Goal: Transaction & Acquisition: Book appointment/travel/reservation

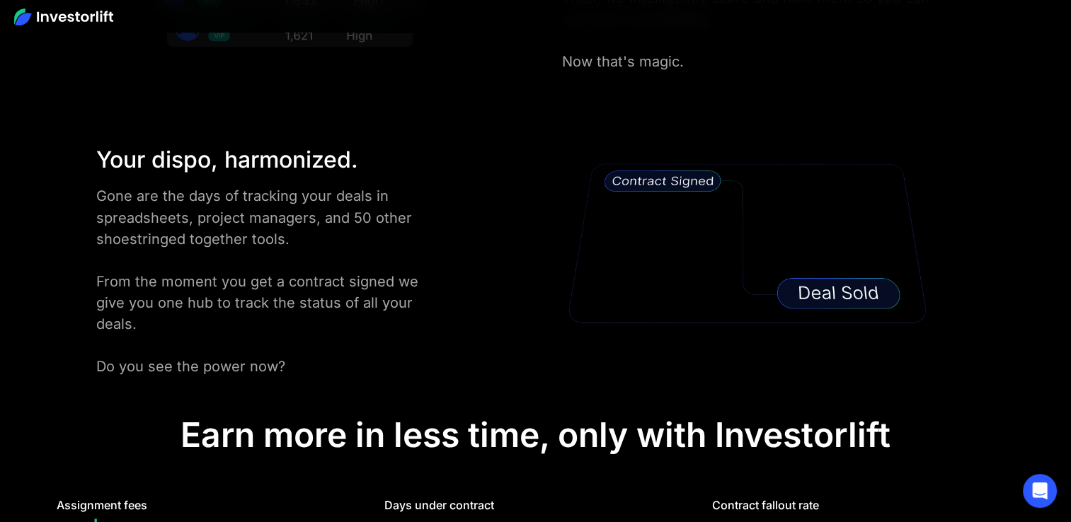
scroll to position [2477, 0]
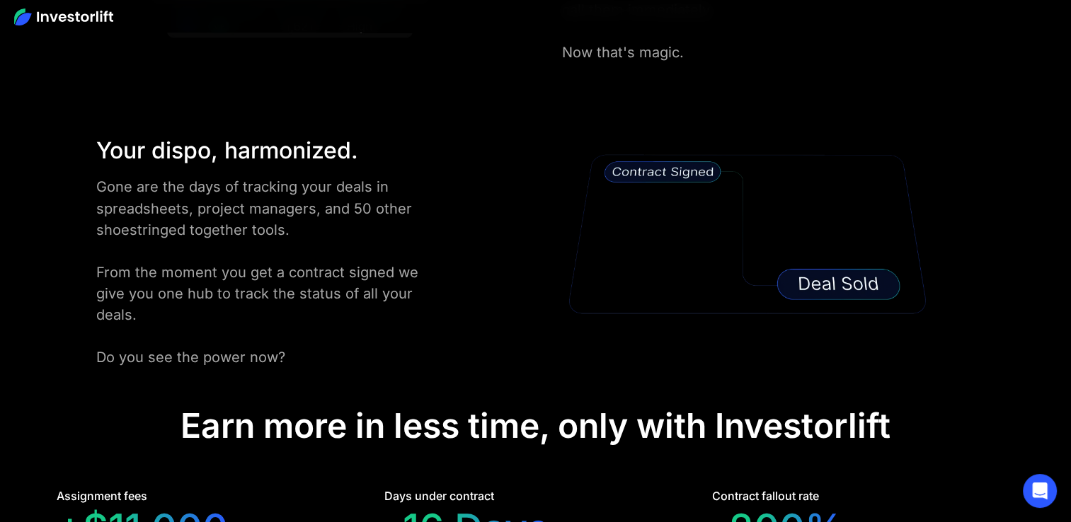
click at [640, 171] on img at bounding box center [748, 234] width 372 height 201
click at [809, 285] on img at bounding box center [748, 234] width 372 height 201
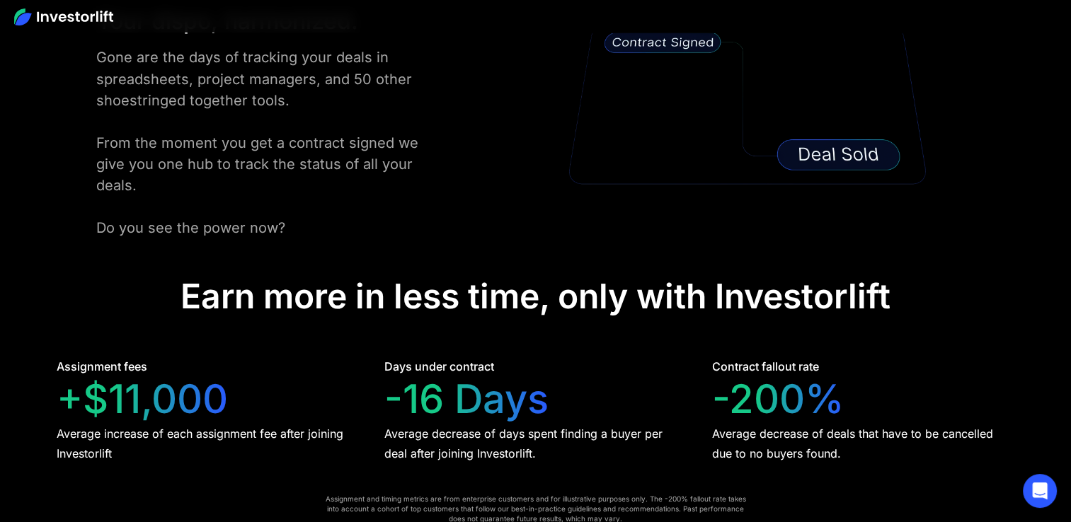
scroll to position [2690, 0]
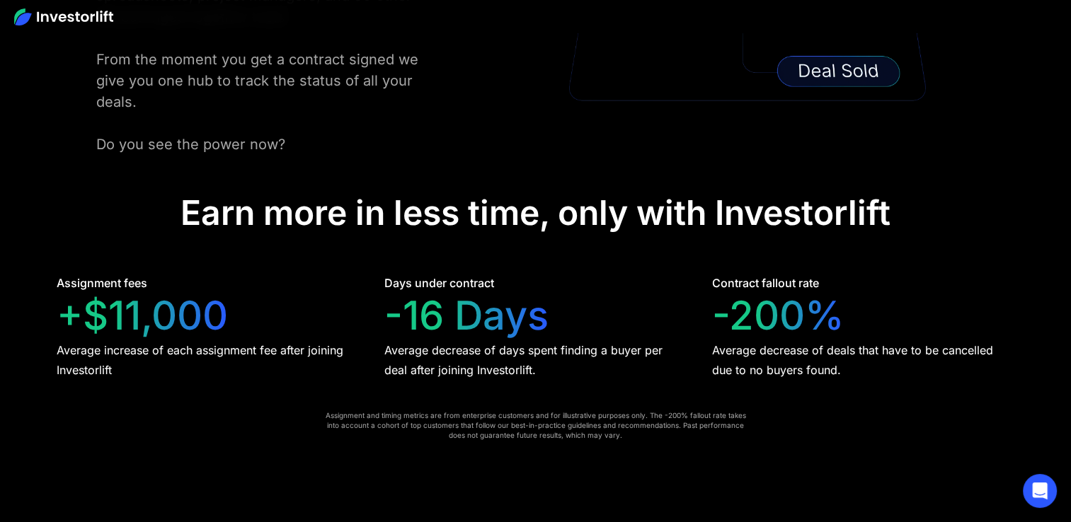
click at [359, 201] on div "Earn more in less time, only with Investorlift" at bounding box center [535, 213] width 710 height 41
click at [399, 292] on div "-16 Days" at bounding box center [466, 315] width 164 height 47
drag, startPoint x: 483, startPoint y: 296, endPoint x: 611, endPoint y: 280, distance: 129.1
click at [483, 296] on div "-16 Days" at bounding box center [466, 315] width 164 height 47
click at [680, 280] on div "Days under contract -16 Days Average decrease of days spent finding a buyer per…" at bounding box center [535, 327] width 302 height 105
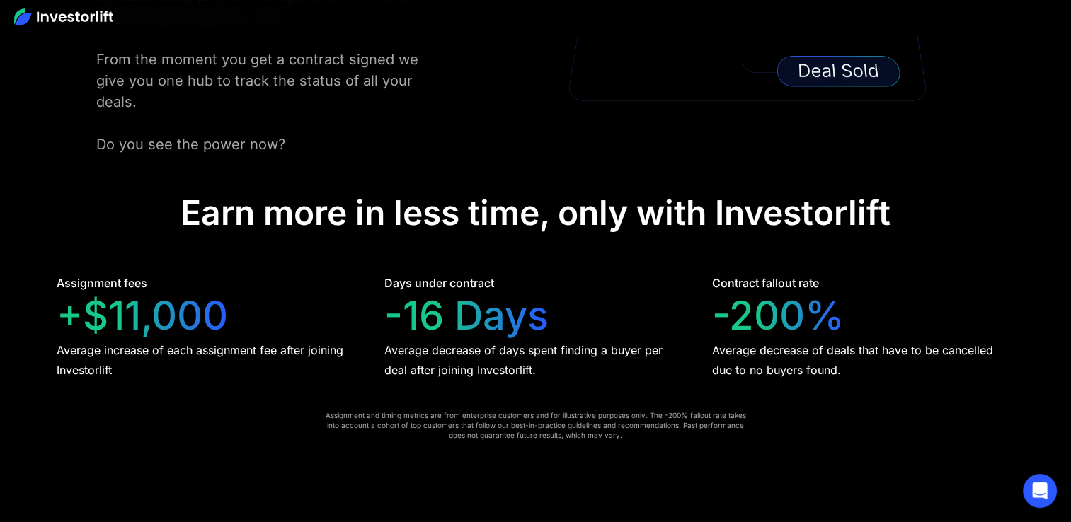
click at [750, 297] on div "-200%" at bounding box center [778, 315] width 132 height 47
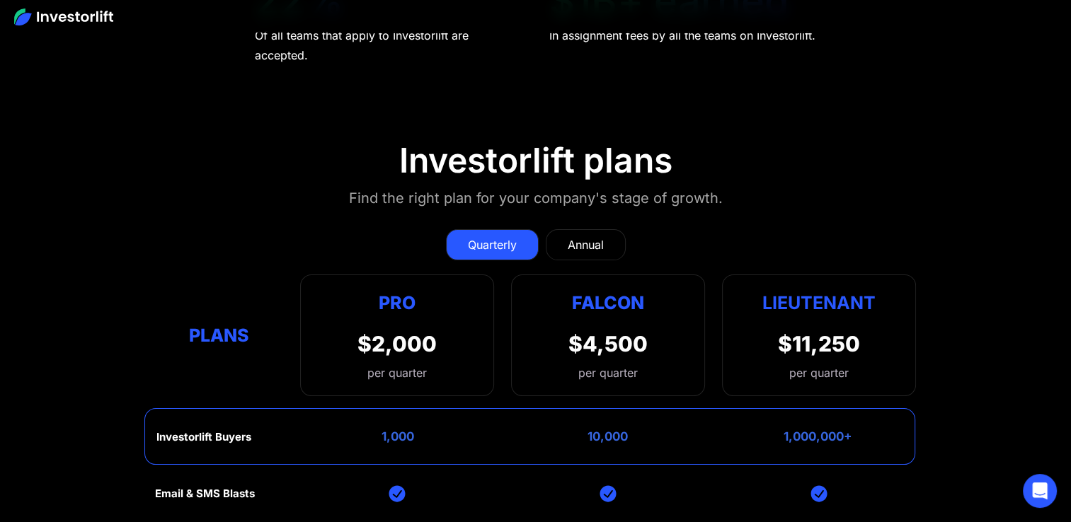
scroll to position [5521, 0]
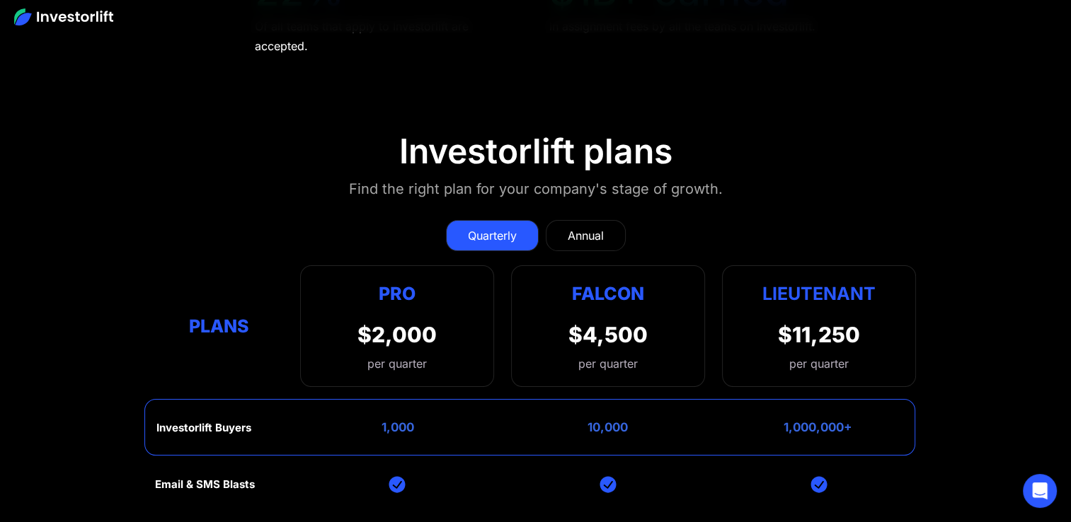
click at [529, 206] on div "Quarterly Annual Plans Pro $2,000 per quarter Pro Falcon Ltnt. Users 3 10 Unltd…" at bounding box center [535, 296] width 761 height 181
click at [504, 227] on div "Quarterly" at bounding box center [492, 235] width 49 height 17
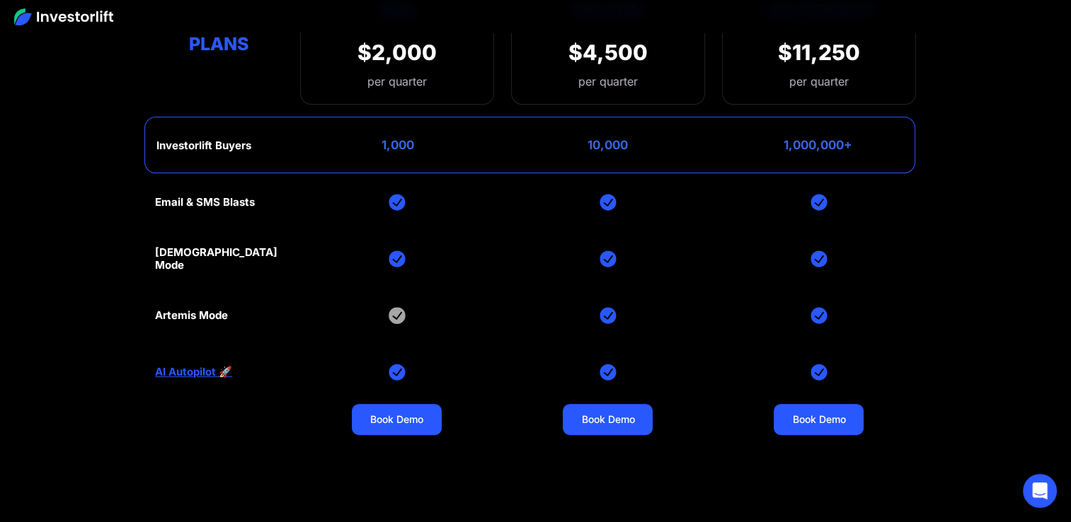
scroll to position [5804, 0]
click at [221, 228] on div "Email & SMS Blasts God Mode Artemis Mode AI Autopilot 🚀 Book Demo Book Demo Boo…" at bounding box center [535, 371] width 761 height 396
click at [313, 139] on div "Investorlift Buyers 1,000 10,000 1,000,000+" at bounding box center [529, 144] width 771 height 57
click at [428, 125] on div "Investorlift Buyers 1,000 10,000 1,000,000+" at bounding box center [529, 144] width 771 height 57
click at [423, 212] on div "Email & SMS Blasts God Mode Artemis Mode AI Autopilot 🚀 Book Demo Book Demo Boo…" at bounding box center [535, 371] width 761 height 396
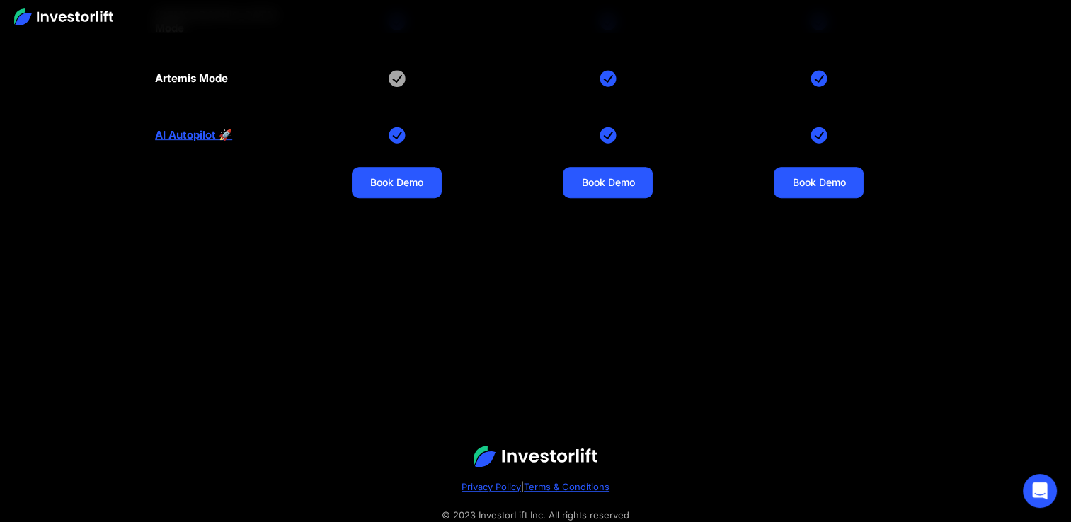
scroll to position [6060, 0]
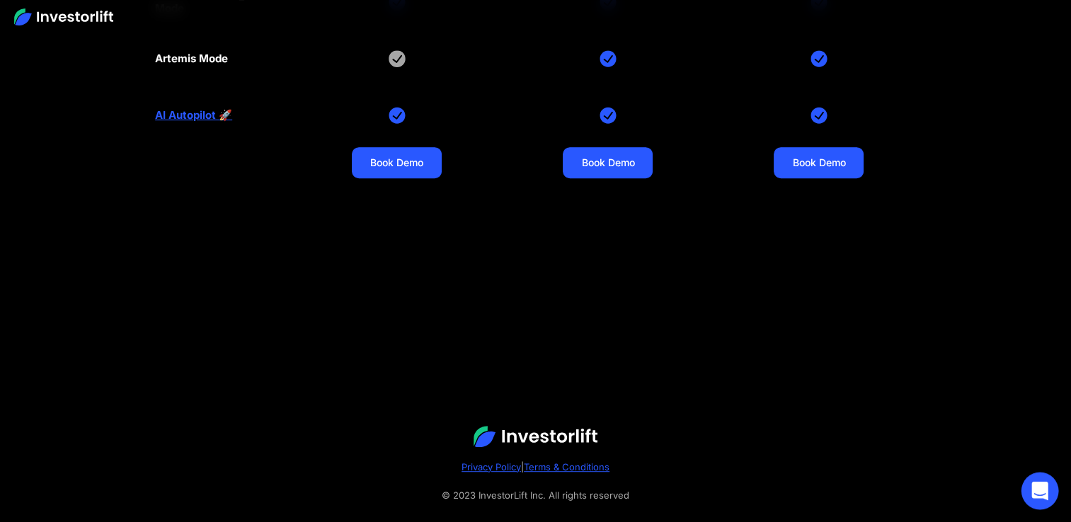
click at [1040, 495] on icon "Open Intercom Messenger" at bounding box center [1040, 491] width 18 height 18
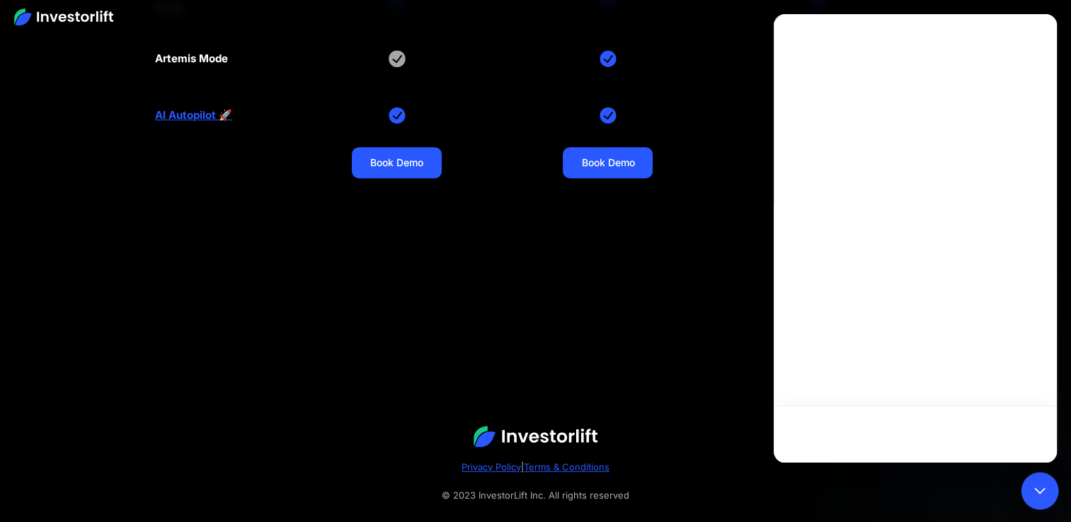
scroll to position [0, 0]
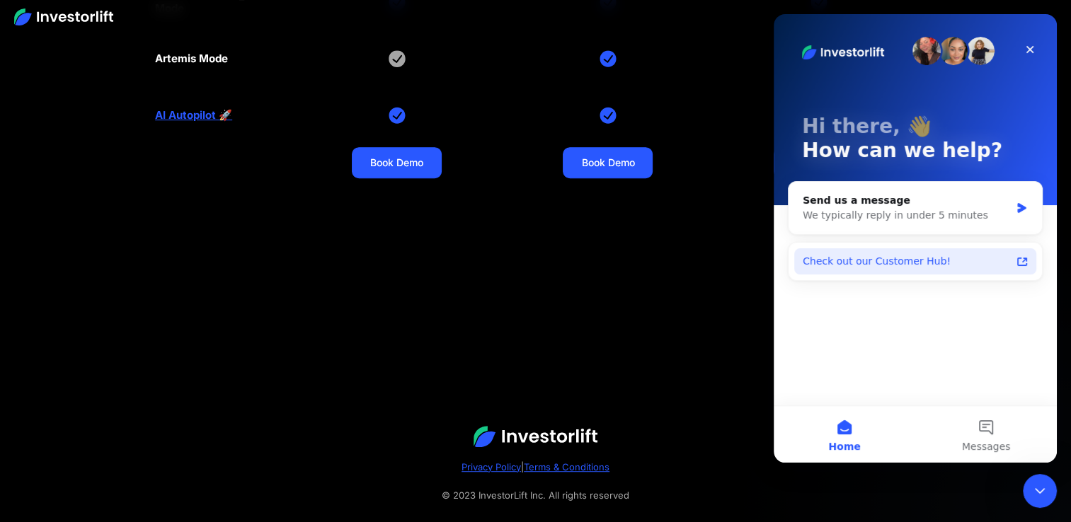
click at [822, 256] on div "Check out our Customer Hub!" at bounding box center [907, 261] width 208 height 15
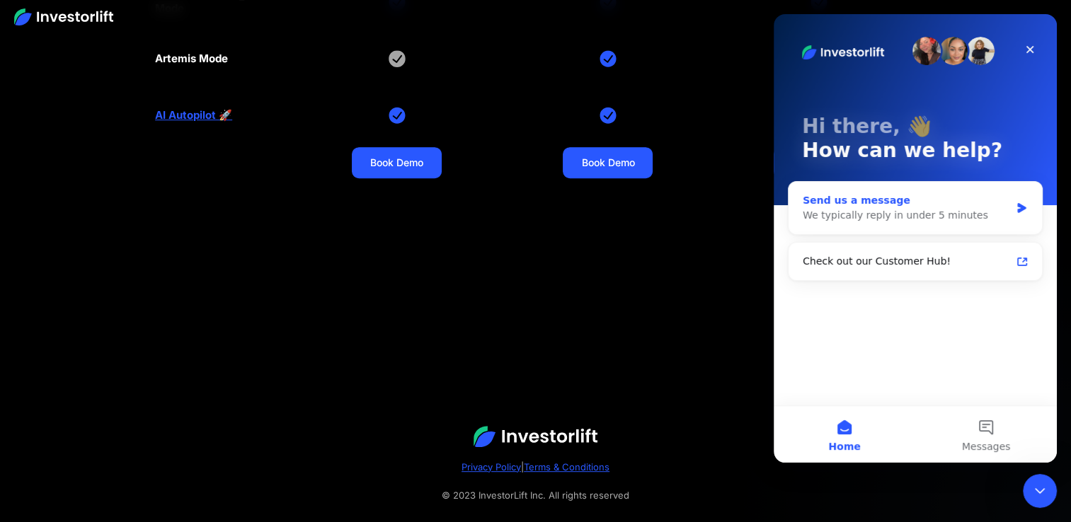
click at [848, 194] on div "Send us a message" at bounding box center [906, 200] width 207 height 15
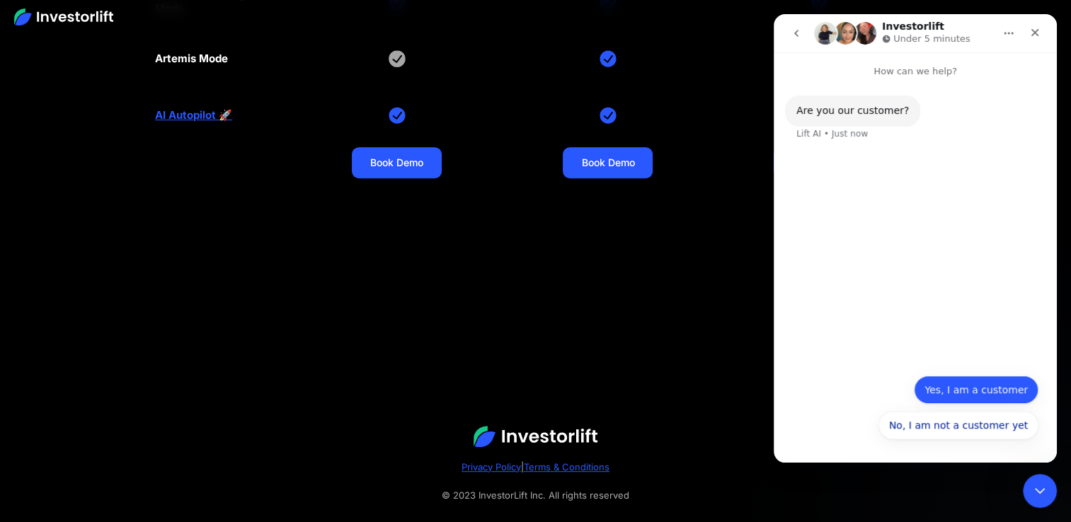
click at [954, 394] on button "Yes, I am a customer" at bounding box center [976, 390] width 125 height 28
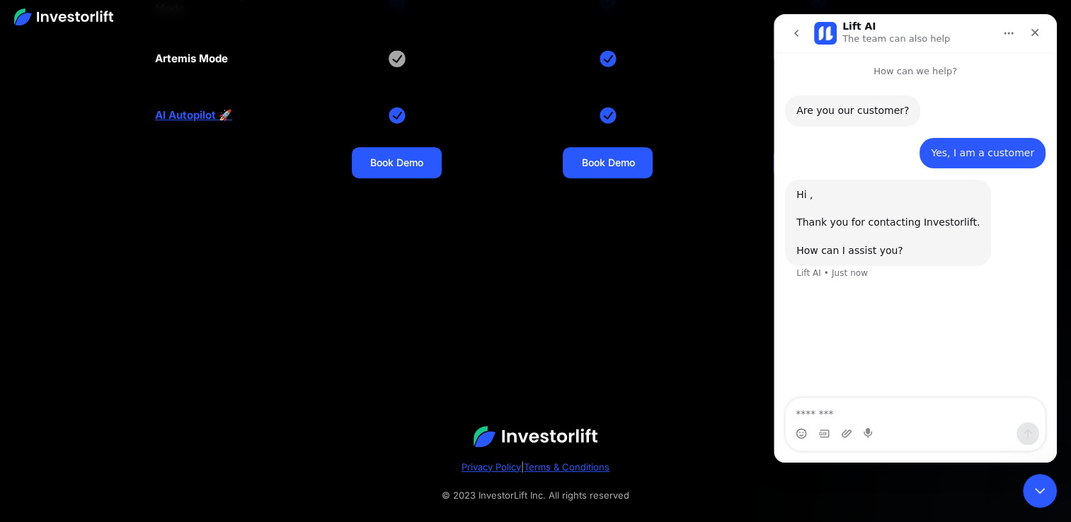
click at [876, 411] on textarea "Message…" at bounding box center [915, 411] width 259 height 24
type textarea "**********"
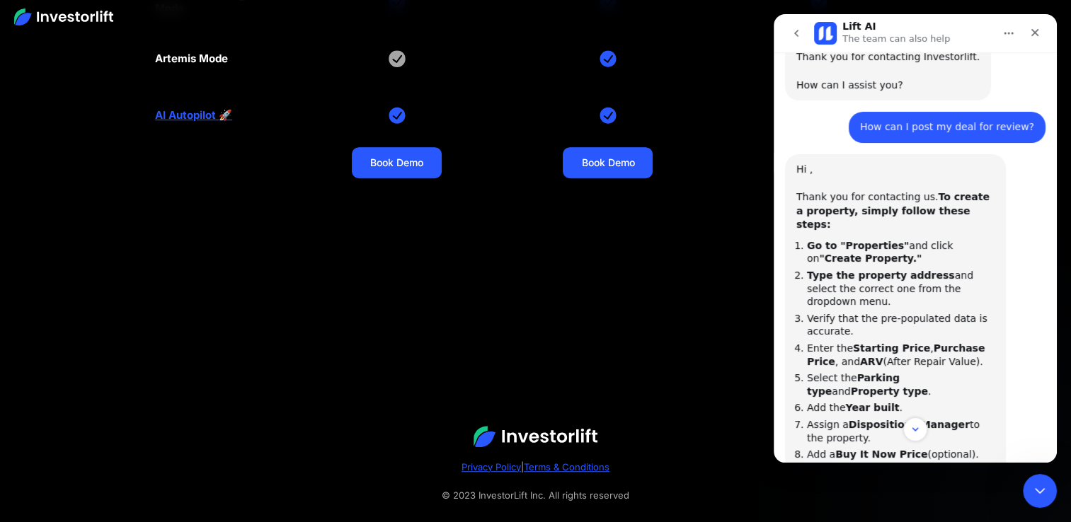
scroll to position [158, 0]
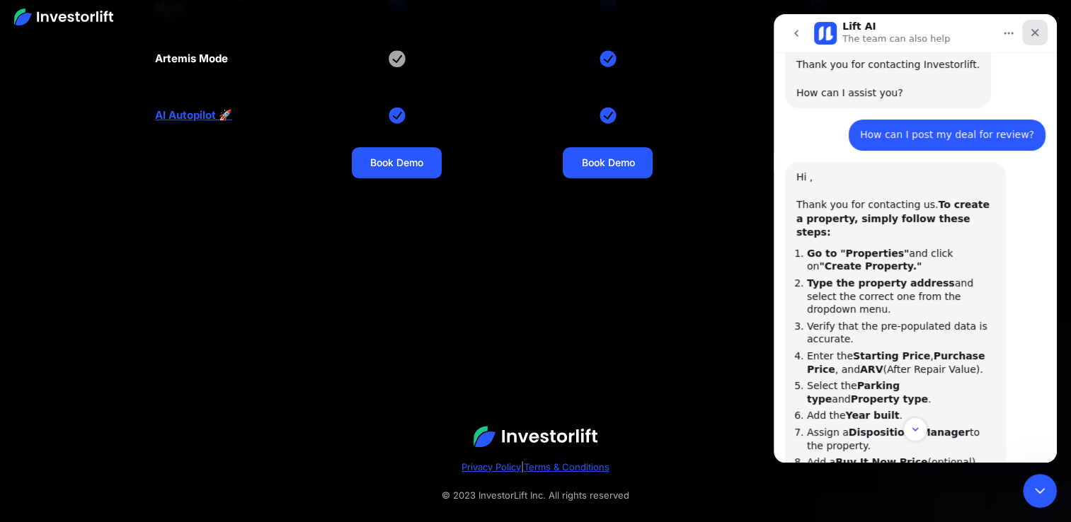
click at [1041, 34] on div "Close" at bounding box center [1034, 32] width 25 height 25
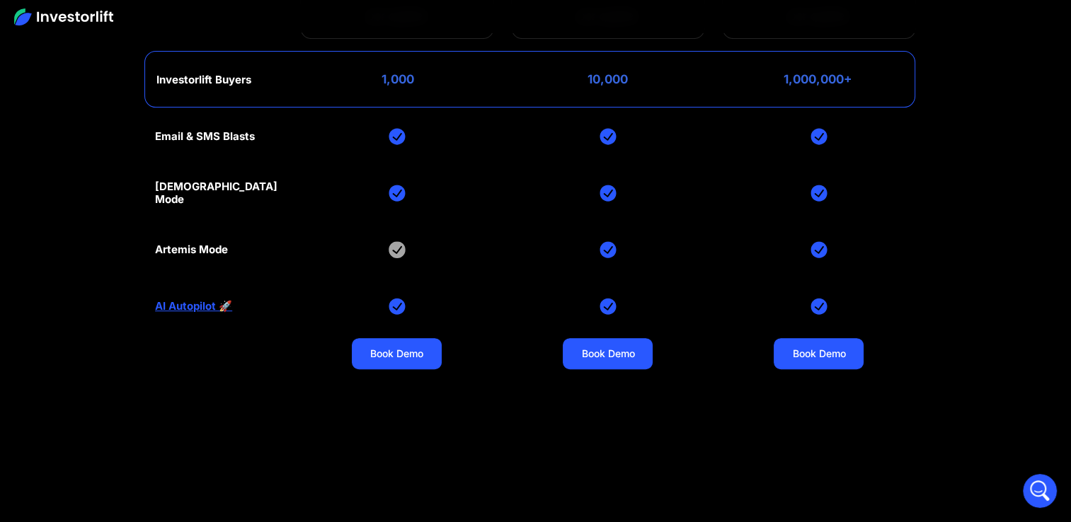
scroll to position [5848, 0]
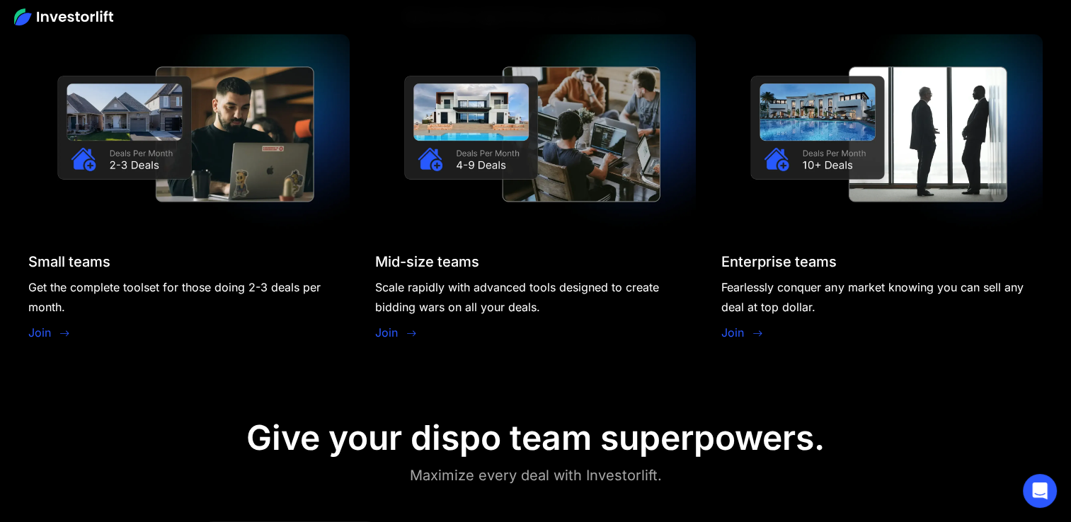
scroll to position [1203, 0]
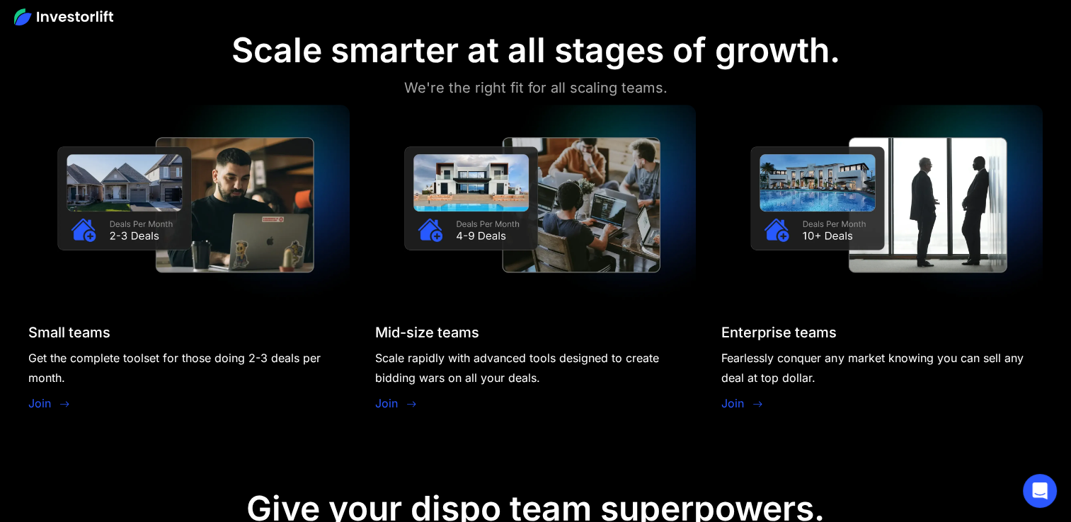
click at [240, 275] on img at bounding box center [188, 205] width 321 height 201
click at [253, 242] on img at bounding box center [188, 205] width 321 height 201
click at [133, 230] on img at bounding box center [188, 205] width 321 height 201
click at [139, 230] on img at bounding box center [188, 205] width 321 height 201
click at [443, 230] on img at bounding box center [535, 205] width 321 height 201
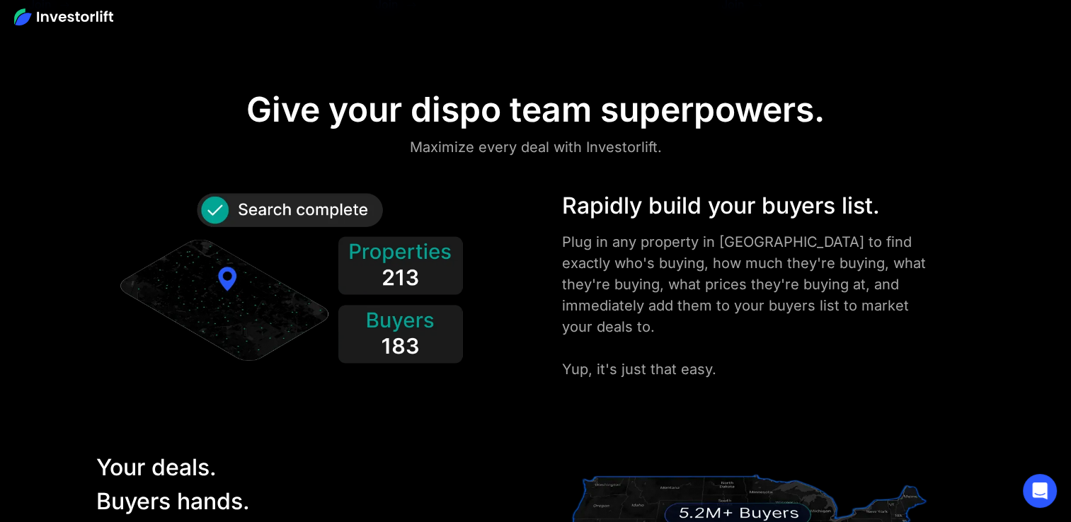
scroll to position [1628, 0]
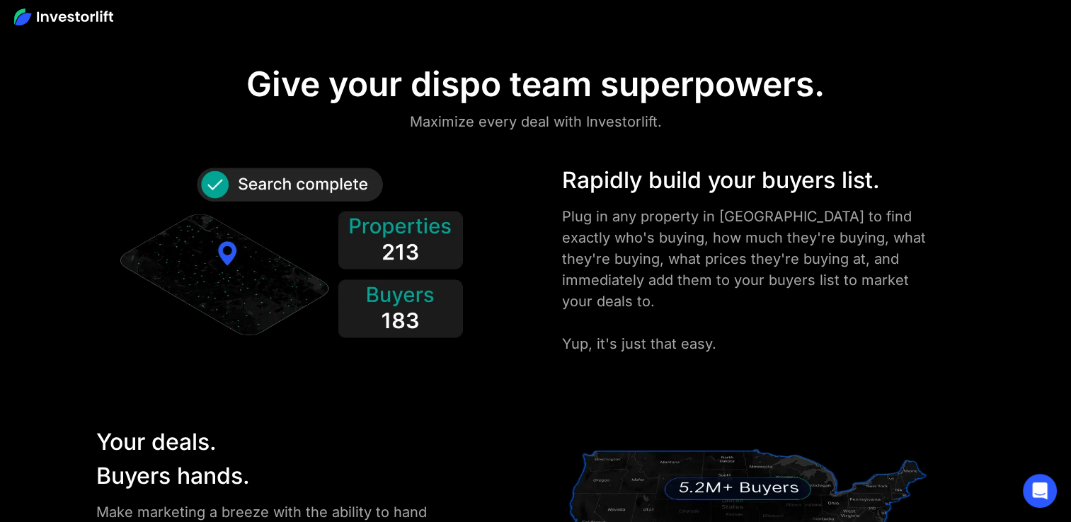
click at [404, 242] on img at bounding box center [289, 258] width 349 height 188
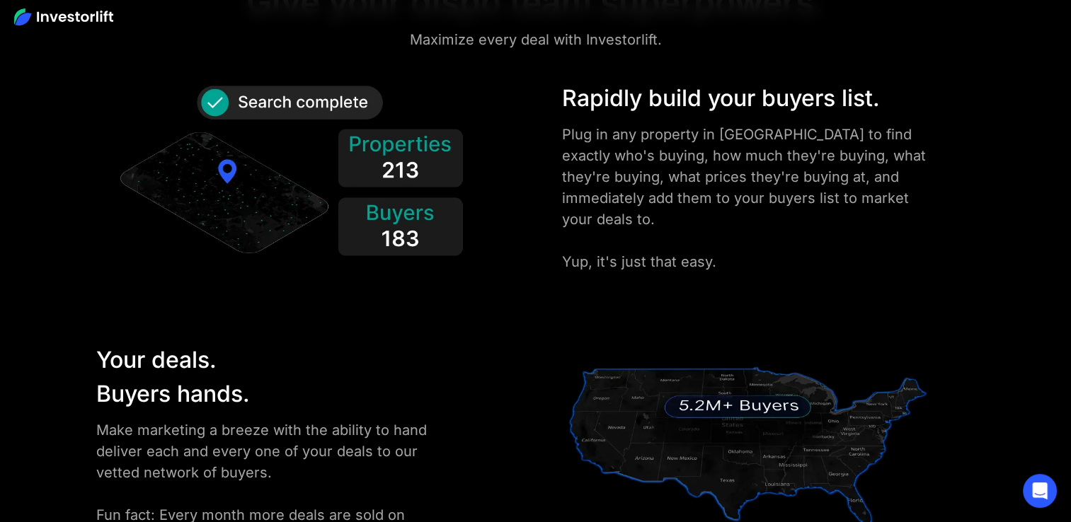
scroll to position [1840, 0]
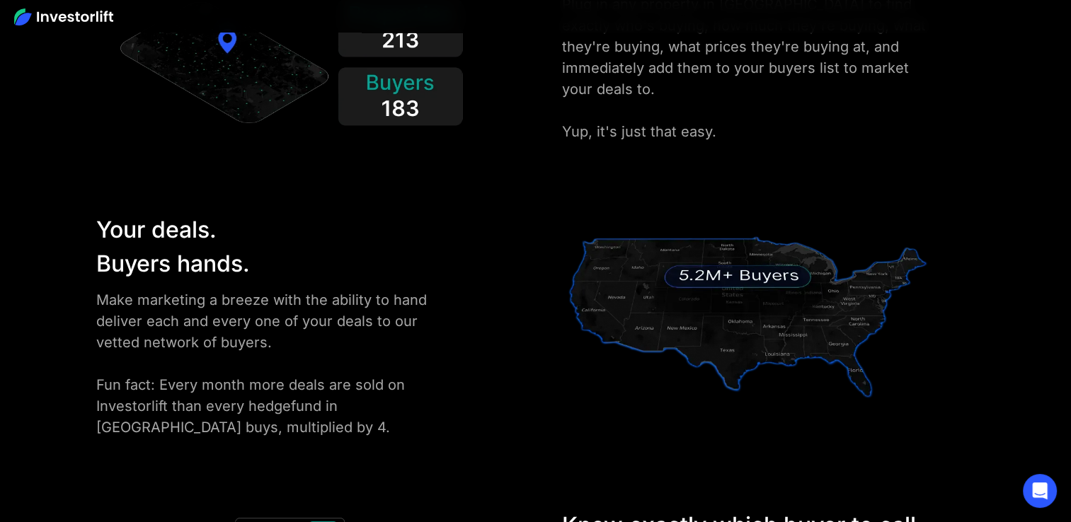
drag, startPoint x: 166, startPoint y: 236, endPoint x: 170, endPoint y: 260, distance: 25.1
click at [166, 236] on div "Your deals. Buyers hands." at bounding box center [270, 247] width 349 height 68
click at [176, 307] on div "Make marketing a breeze with the ability to hand deliver each and every one of …" at bounding box center [270, 363] width 349 height 149
click at [201, 395] on div "Make marketing a breeze with the ability to hand deliver each and every one of …" at bounding box center [270, 363] width 349 height 149
click at [775, 304] on img at bounding box center [748, 313] width 372 height 201
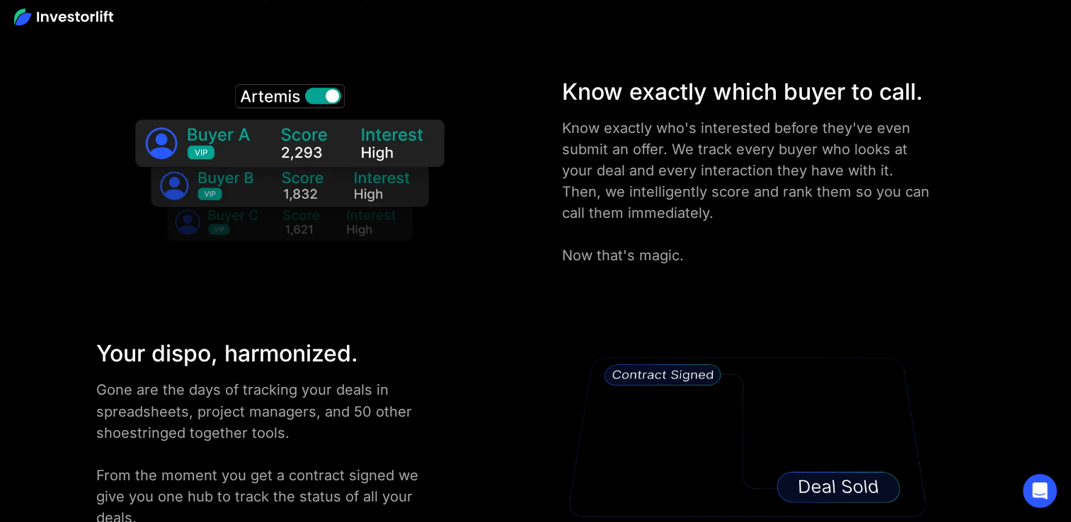
scroll to position [2407, 0]
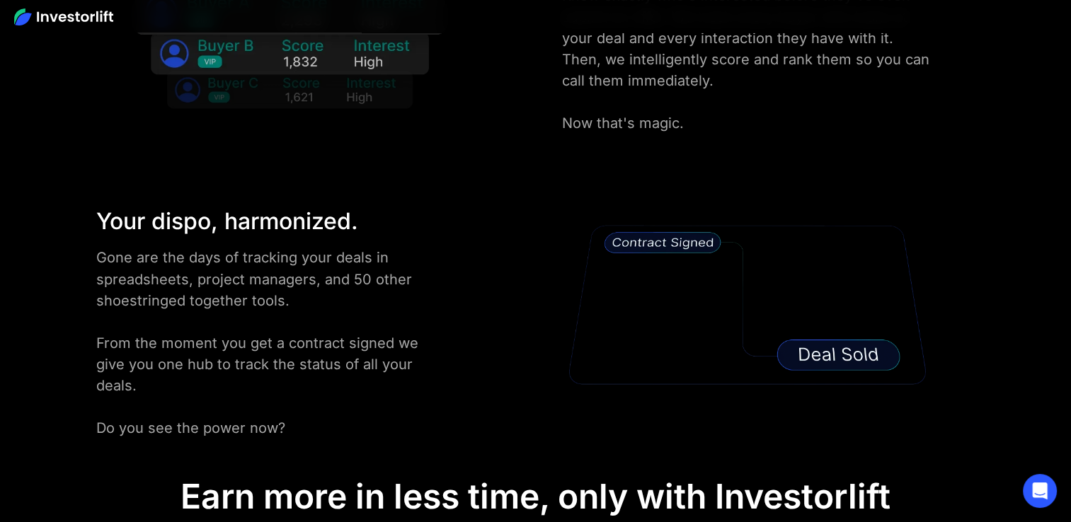
click at [677, 248] on img at bounding box center [748, 305] width 372 height 201
click at [841, 368] on img at bounding box center [748, 305] width 372 height 201
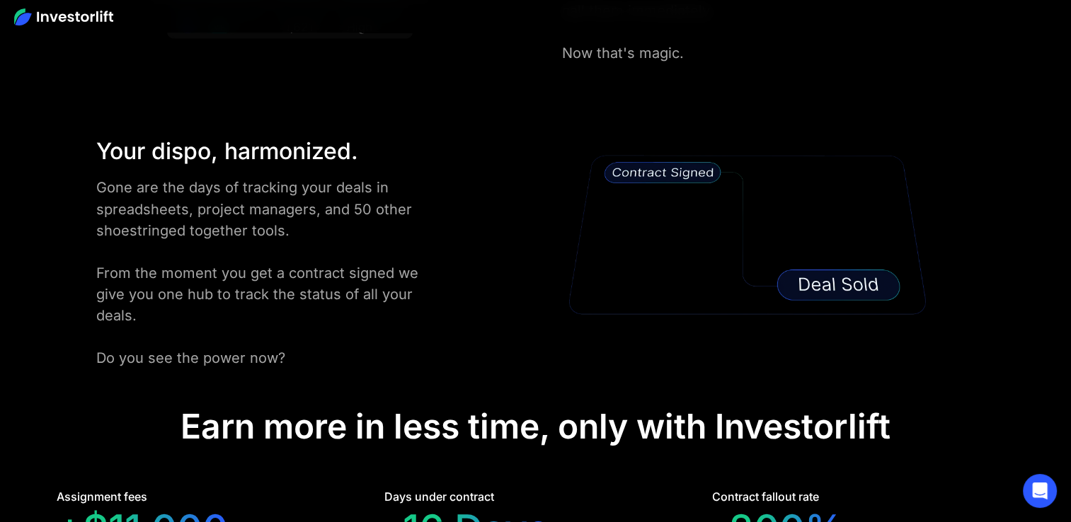
scroll to position [2690, 0]
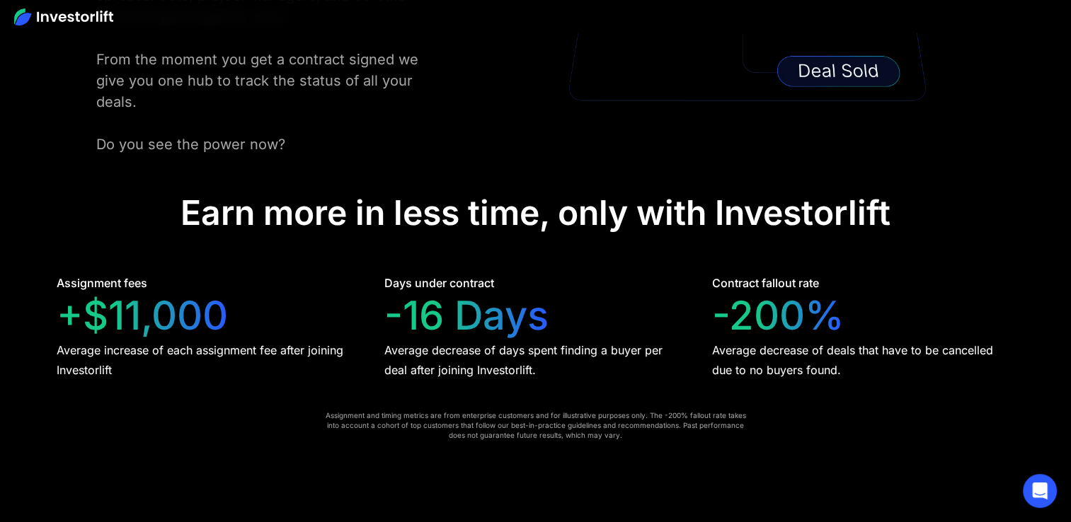
click at [514, 292] on div "-16 Days" at bounding box center [466, 315] width 164 height 47
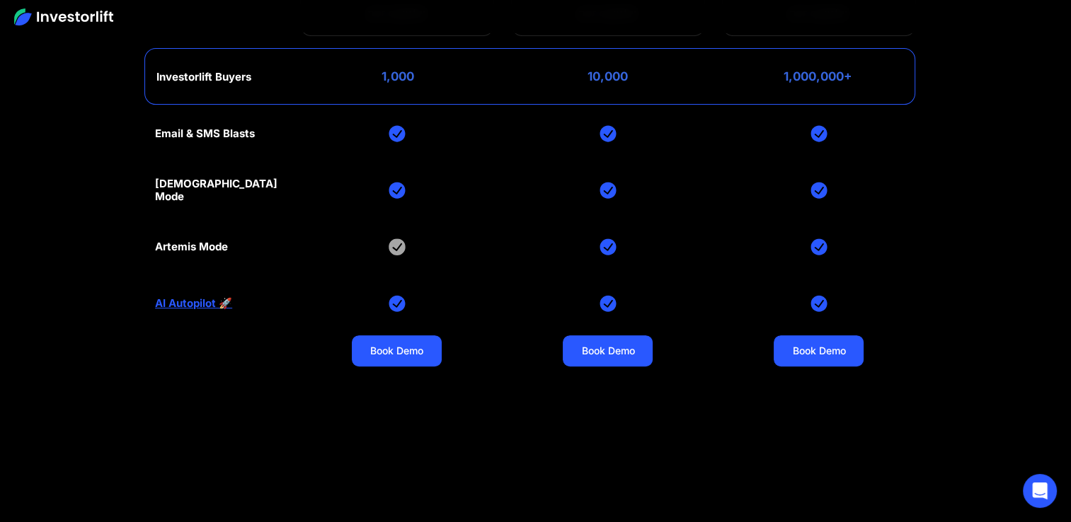
scroll to position [5636, 0]
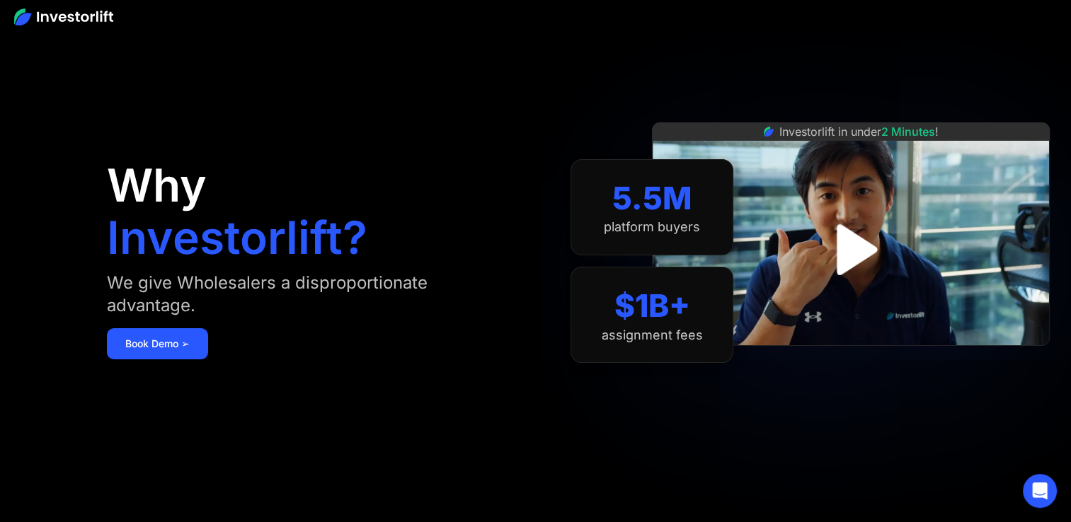
click at [873, 251] on img "open lightbox" at bounding box center [851, 250] width 92 height 92
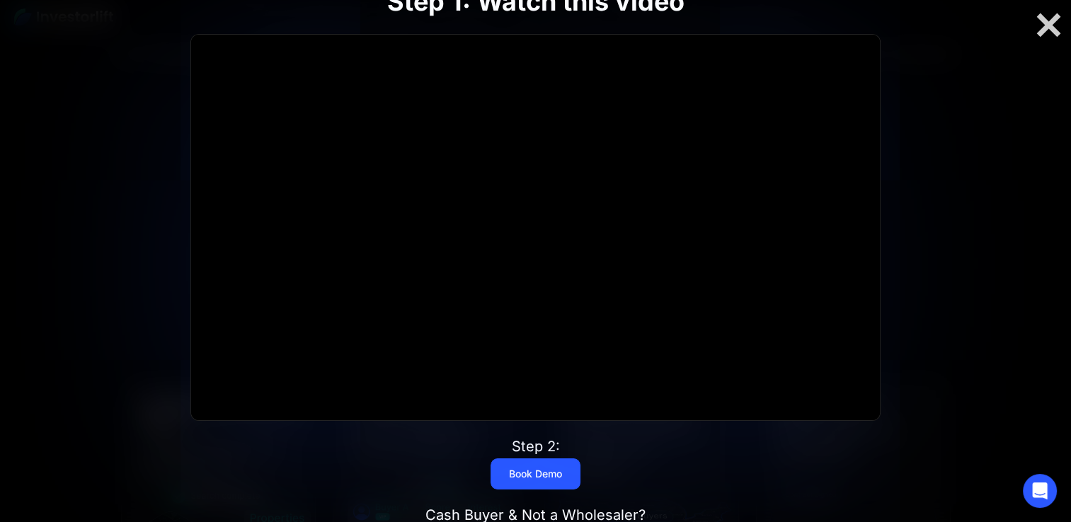
scroll to position [566, 0]
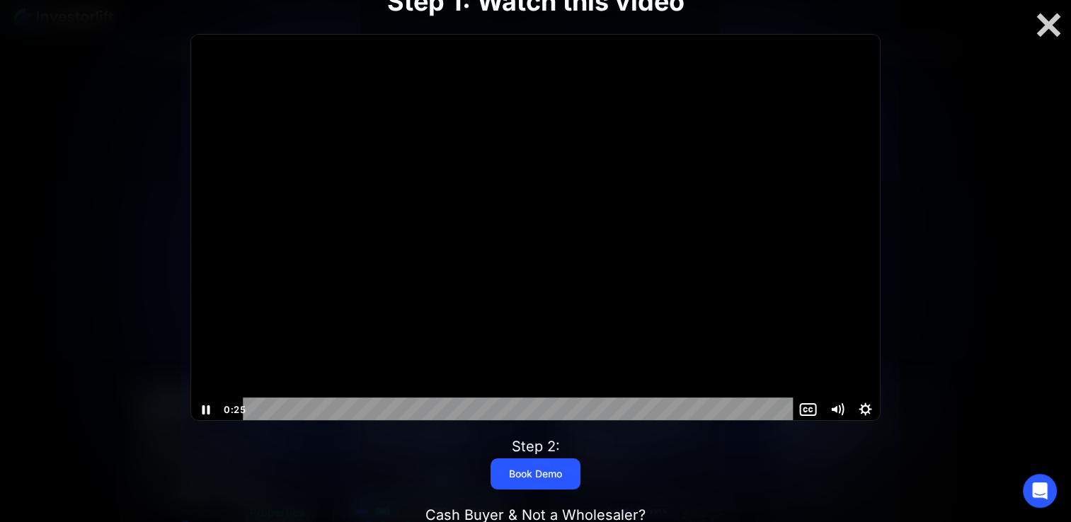
click at [375, 410] on div "Playbar" at bounding box center [519, 410] width 533 height 24
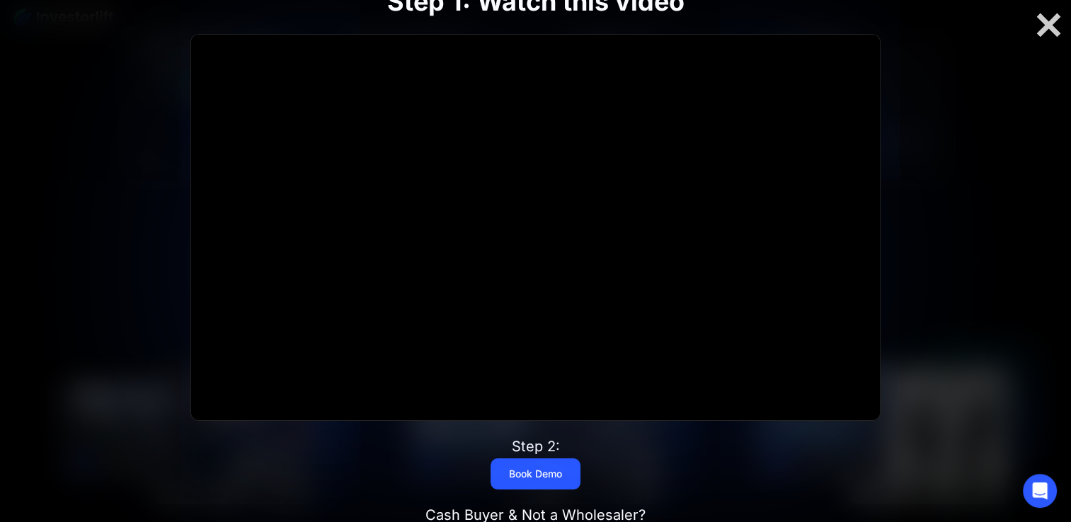
scroll to position [991, 0]
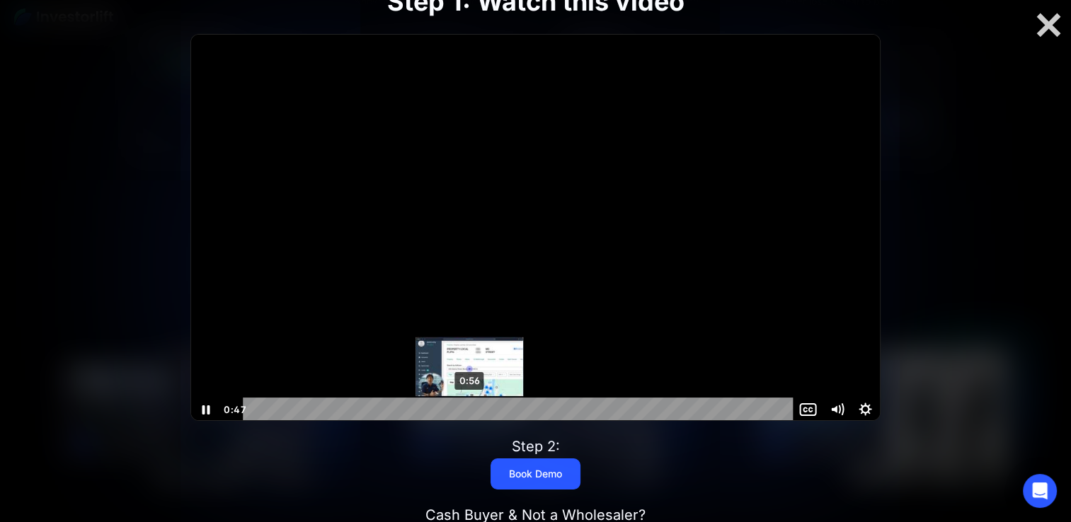
click at [479, 411] on div "0:56" at bounding box center [519, 410] width 533 height 24
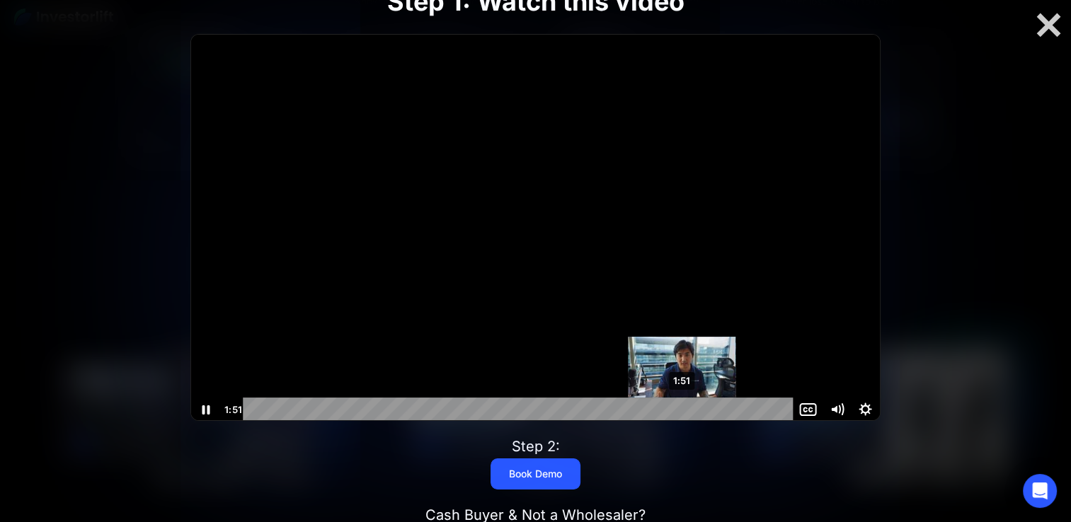
click at [682, 412] on div "1:51" at bounding box center [519, 410] width 533 height 24
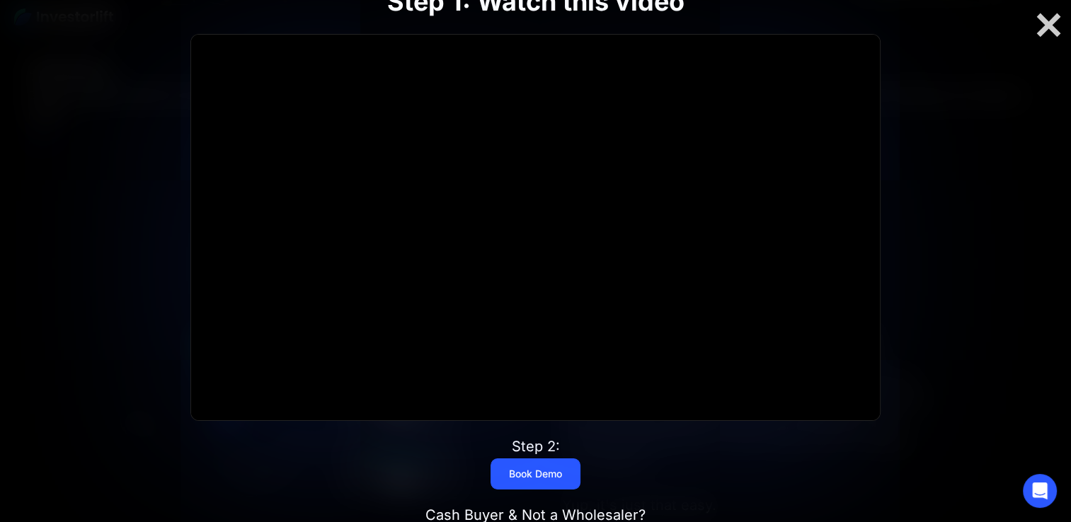
scroll to position [1557, 0]
click at [512, 482] on link "Book Demo" at bounding box center [536, 474] width 90 height 31
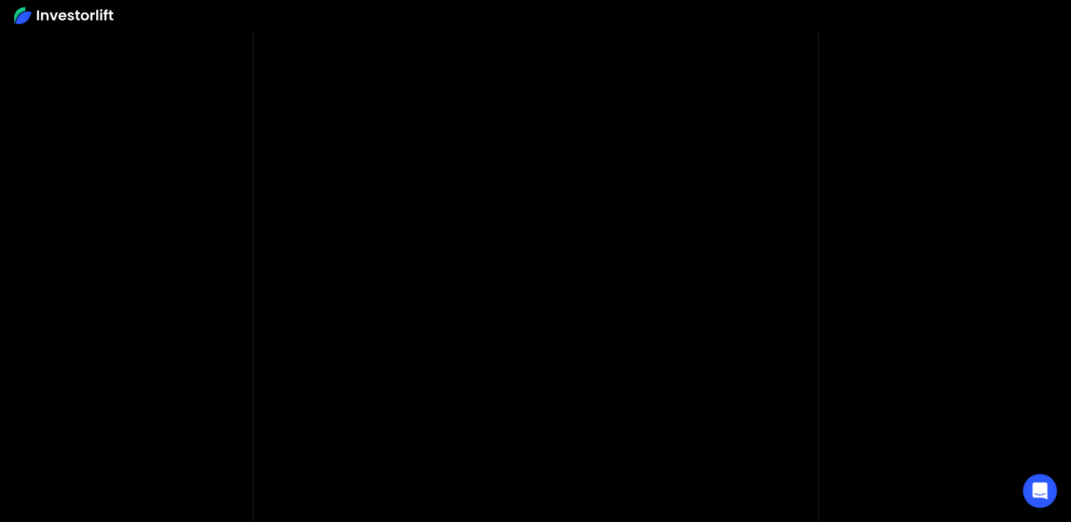
scroll to position [71, 0]
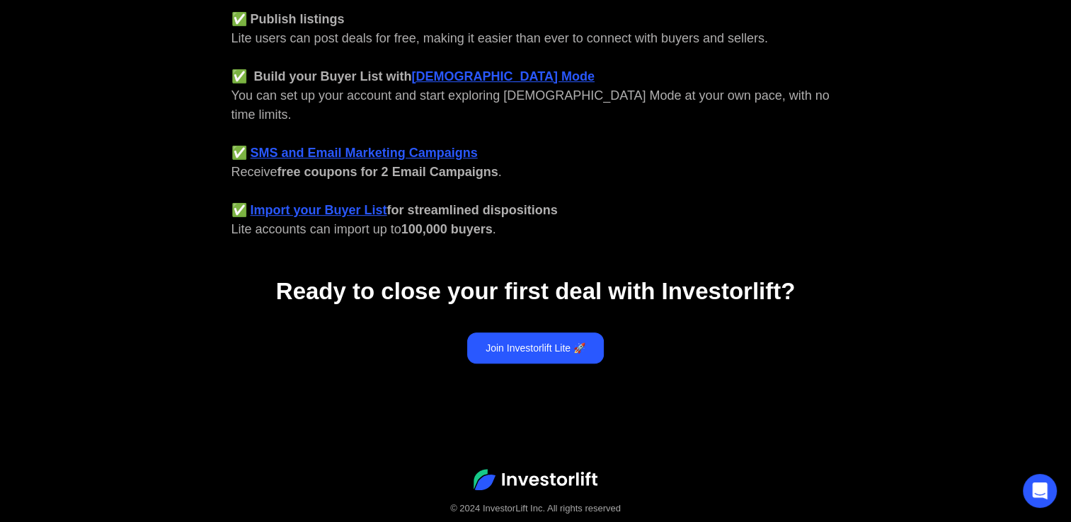
scroll to position [637, 0]
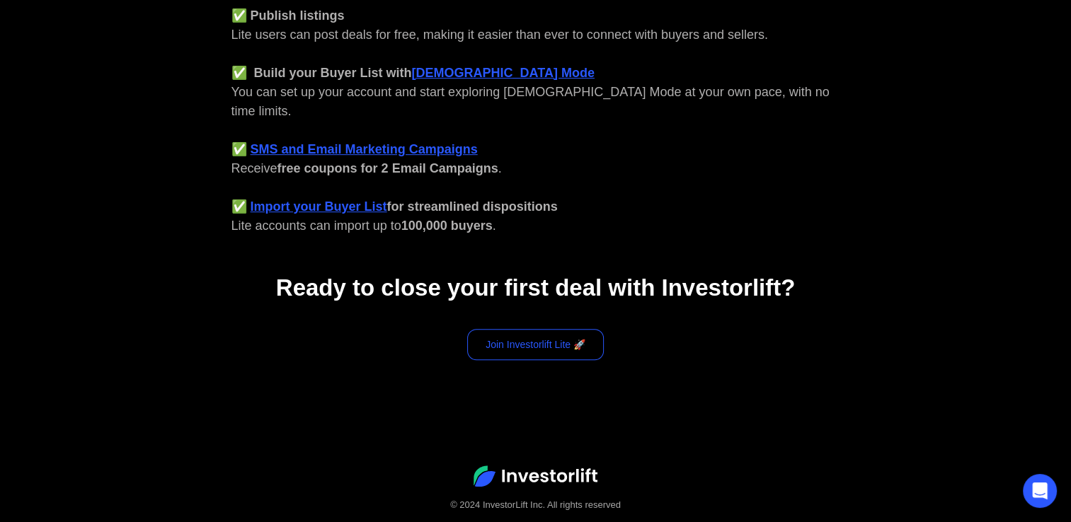
click at [537, 329] on link "Join Investorlift Lite 🚀" at bounding box center [535, 344] width 137 height 31
